Goal: Information Seeking & Learning: Learn about a topic

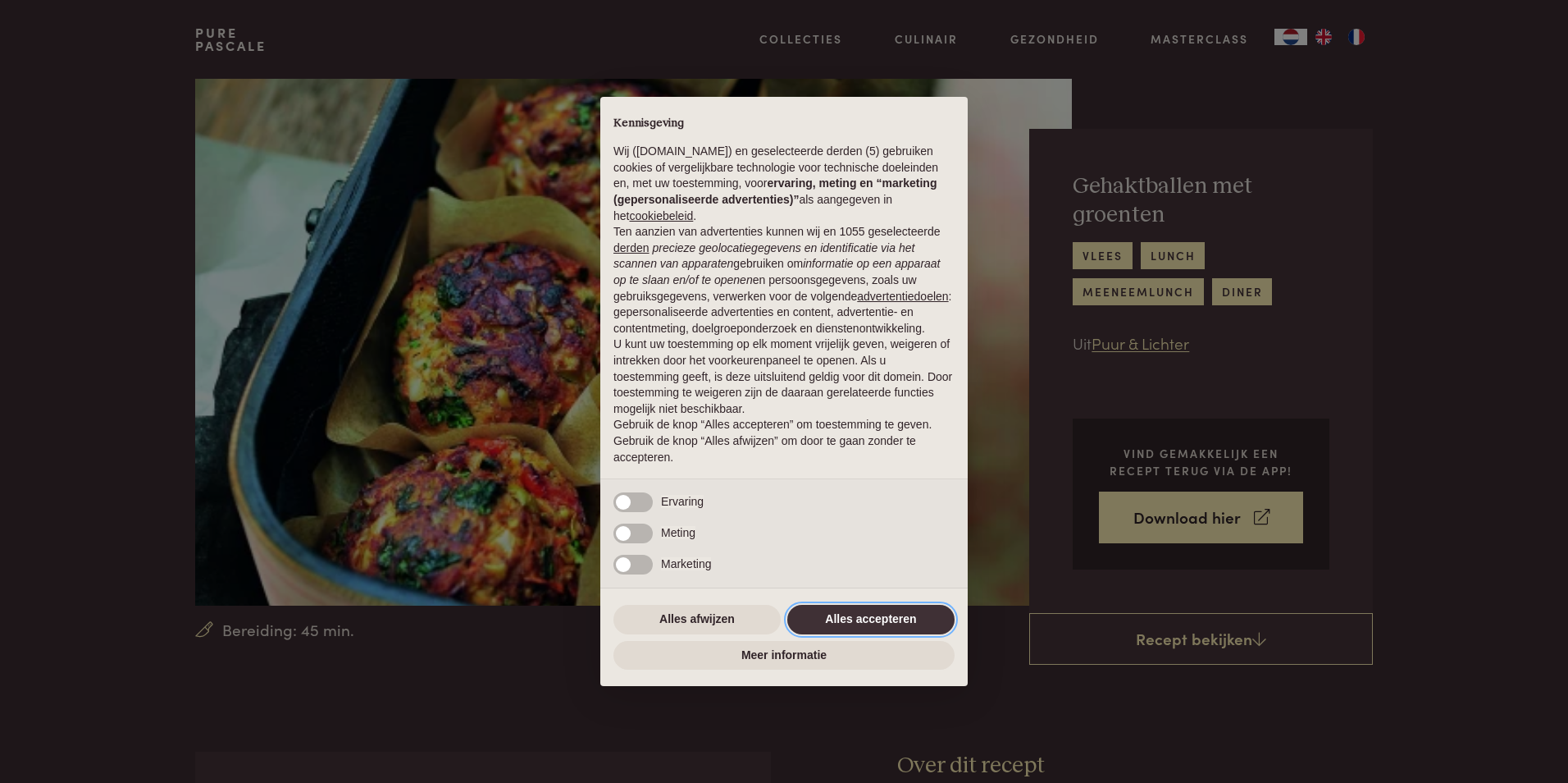
click at [835, 611] on button "Alles accepteren" at bounding box center [871, 619] width 167 height 30
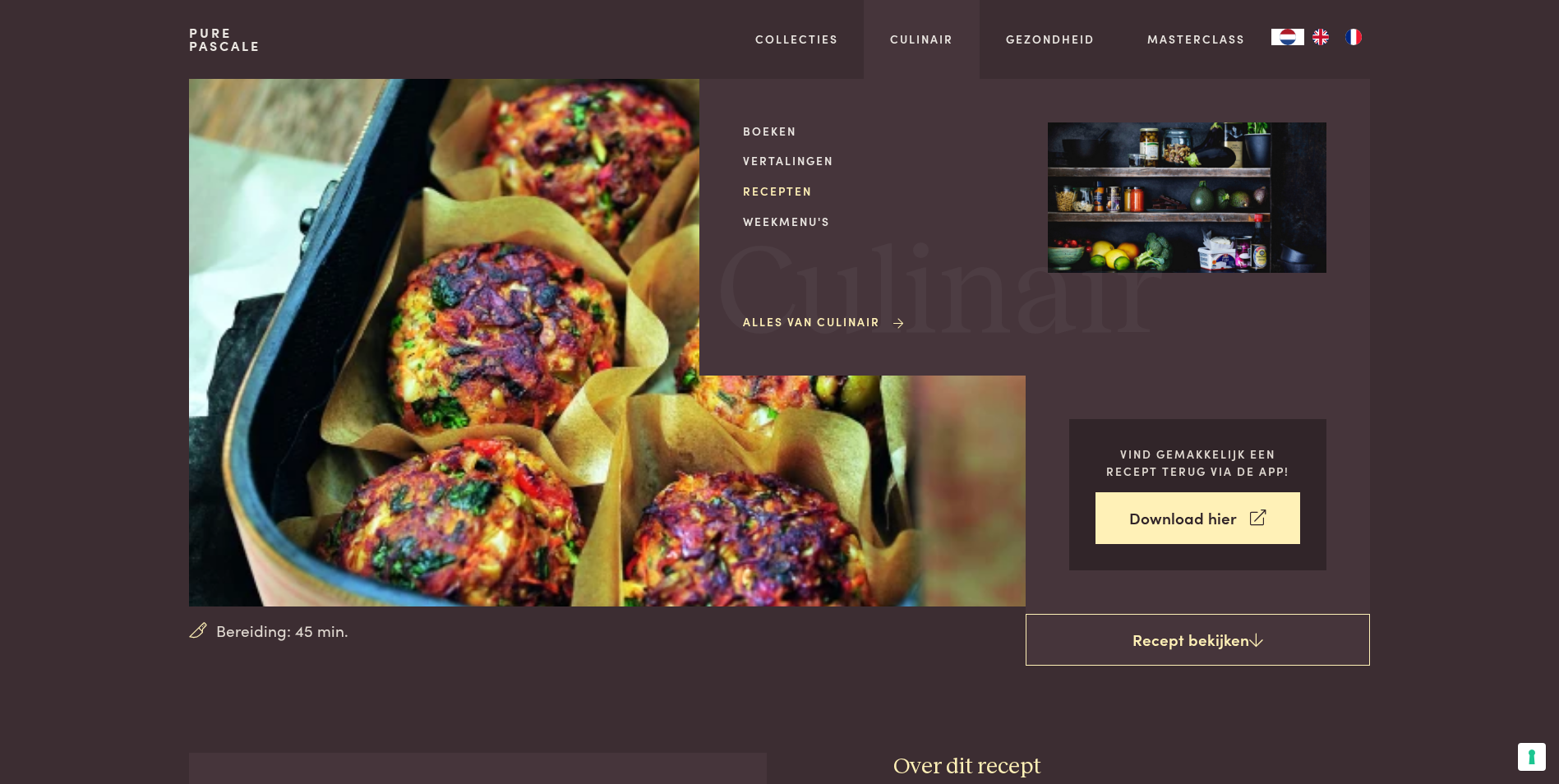
click at [784, 195] on link "Recepten" at bounding box center [882, 191] width 278 height 18
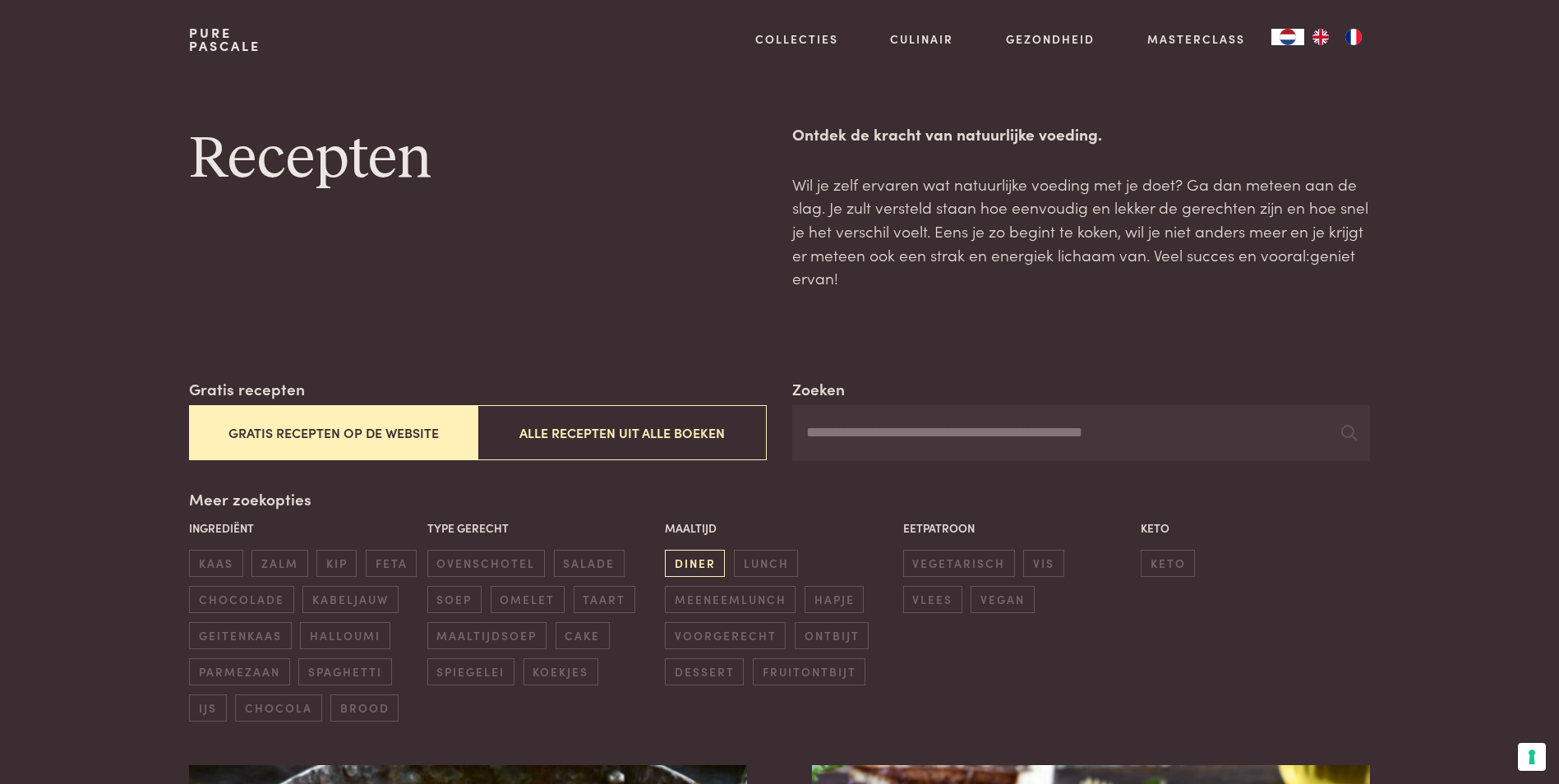
click at [691, 563] on span "diner" at bounding box center [695, 563] width 60 height 27
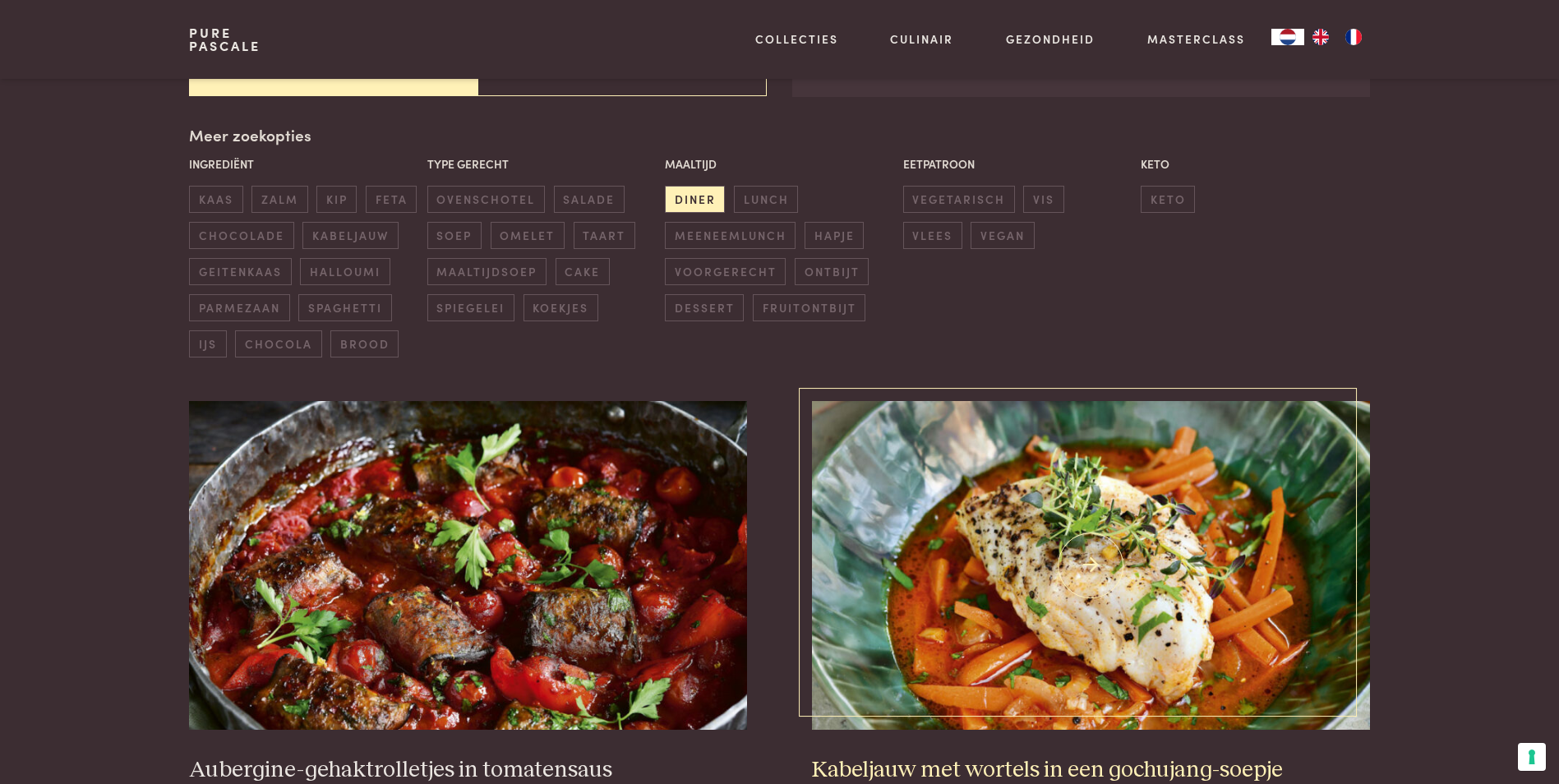
scroll to position [377, 0]
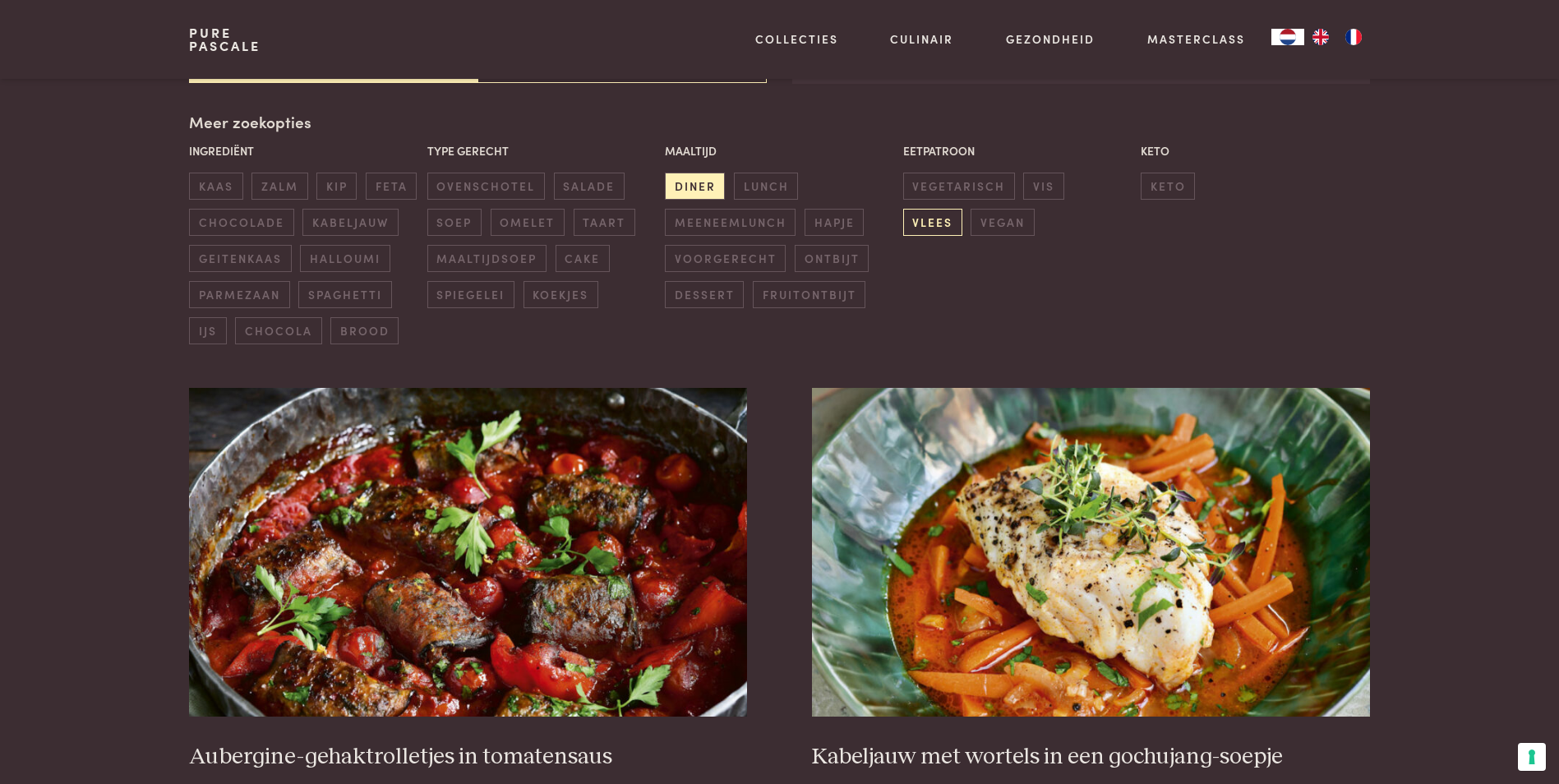
click at [962, 209] on span "vlees" at bounding box center [932, 222] width 59 height 27
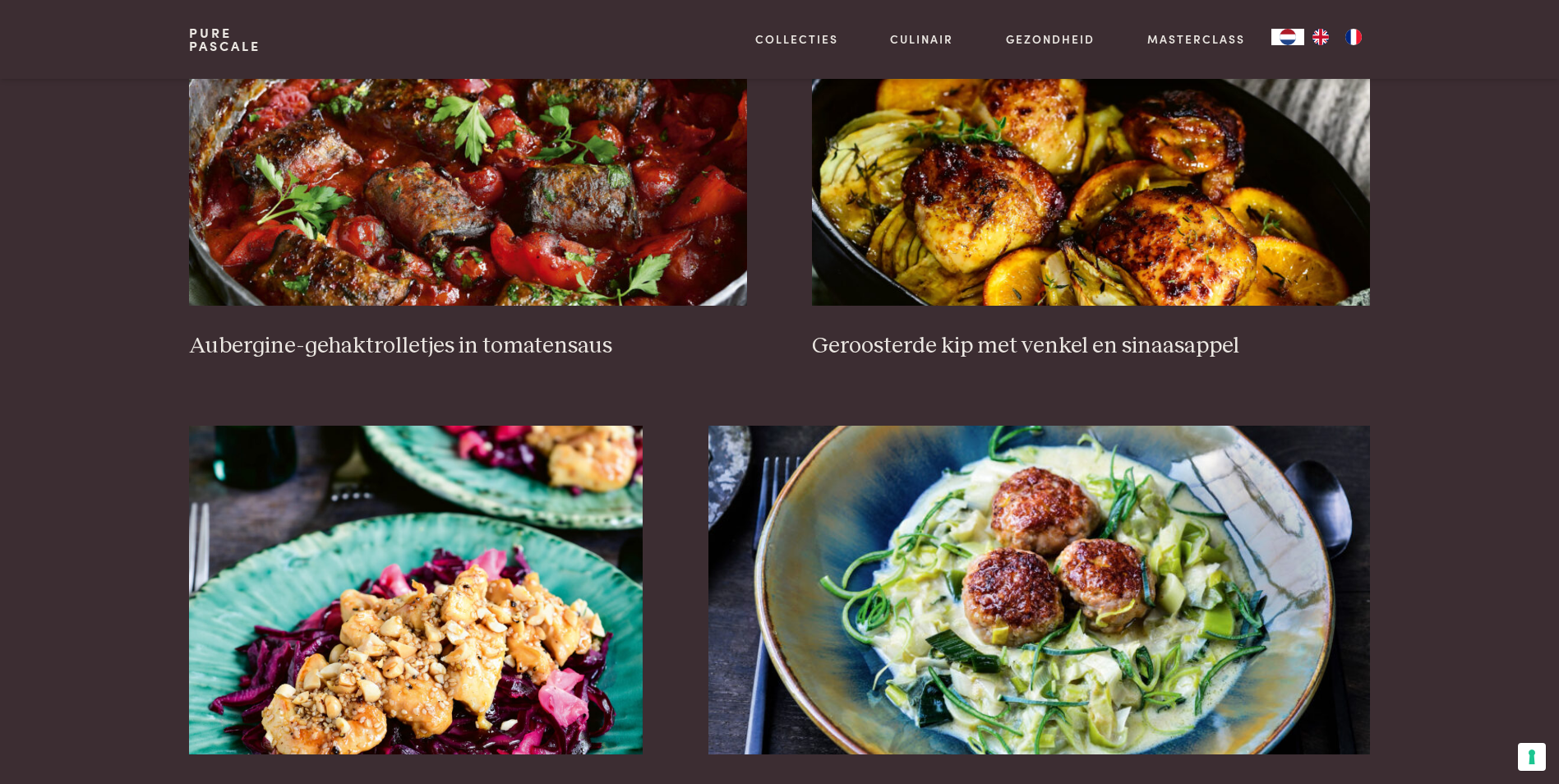
scroll to position [542, 0]
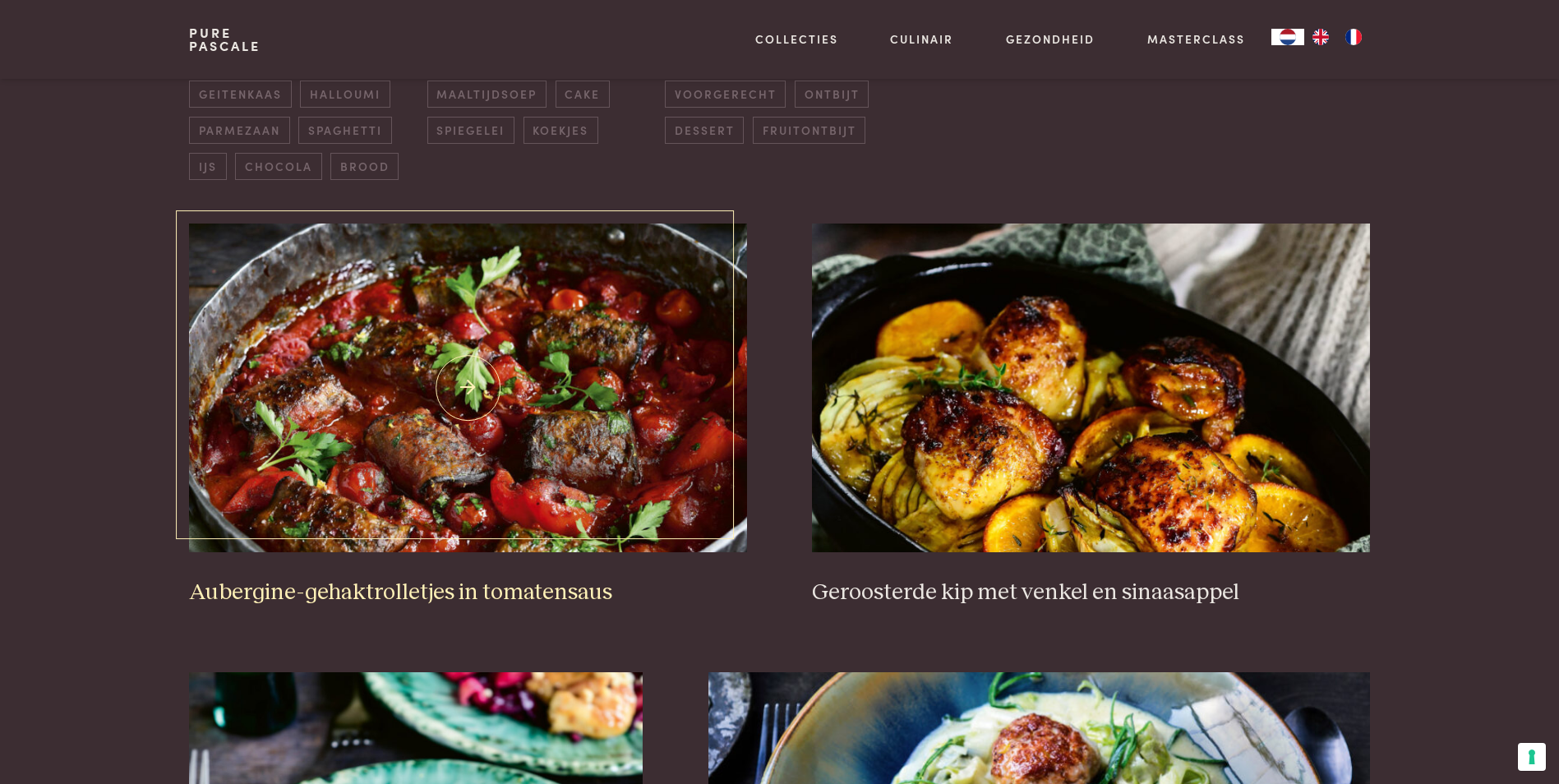
click at [603, 403] on img at bounding box center [468, 388] width 557 height 329
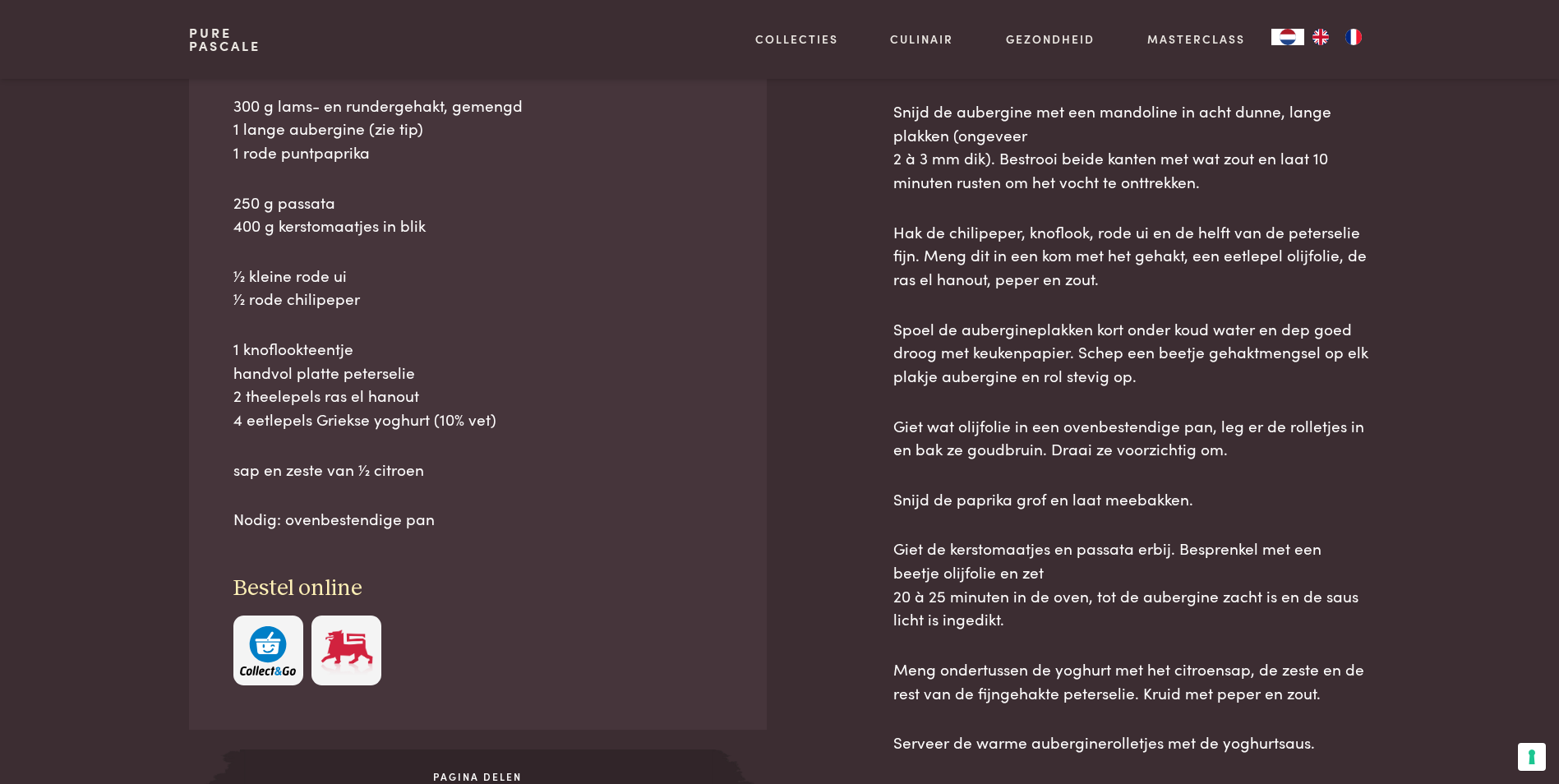
scroll to position [822, 0]
